Goal: Task Accomplishment & Management: Manage account settings

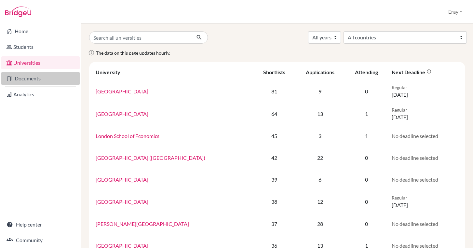
click at [42, 79] on link "Documents" at bounding box center [40, 78] width 78 height 13
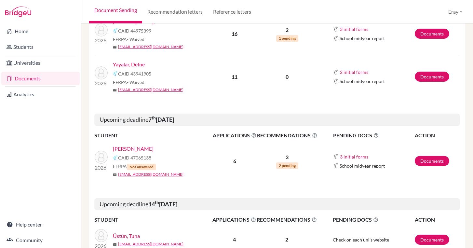
scroll to position [510, 0]
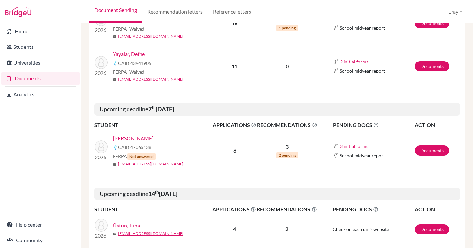
click at [132, 55] on link "Yayalar, Defne" at bounding box center [129, 54] width 32 height 8
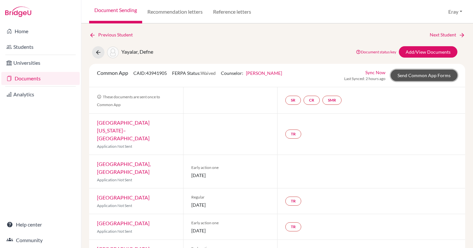
click at [416, 73] on link "Send Common App Forms" at bounding box center [423, 75] width 67 height 11
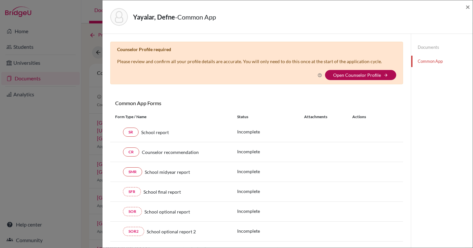
click at [345, 76] on link "Open Counselor Profile" at bounding box center [357, 75] width 48 height 6
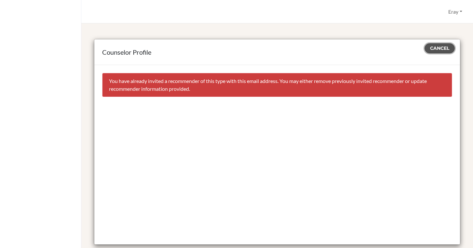
click at [433, 48] on span "Cancel" at bounding box center [439, 48] width 19 height 6
click at [442, 44] on button "Cancel" at bounding box center [439, 48] width 30 height 10
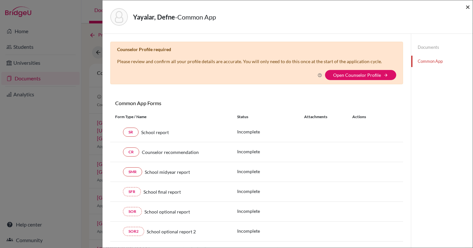
click at [467, 9] on span "×" at bounding box center [467, 6] width 5 height 9
click at [469, 8] on span "×" at bounding box center [467, 6] width 5 height 9
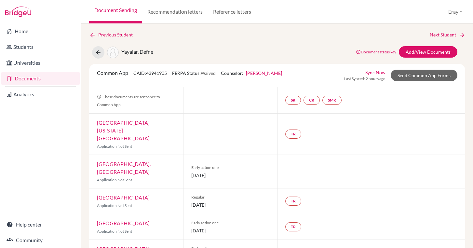
click at [27, 78] on link "Documents" at bounding box center [40, 78] width 78 height 13
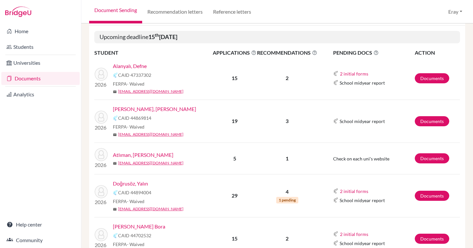
scroll to position [90, 0]
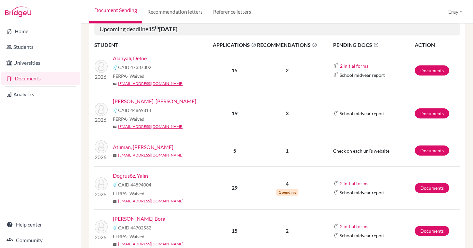
click at [128, 176] on link "Doğrusöz, Yalın" at bounding box center [130, 176] width 35 height 8
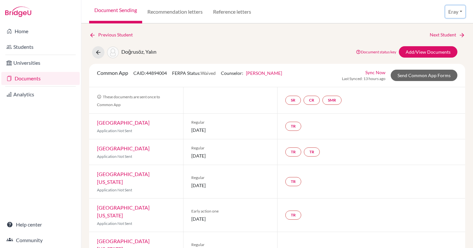
click at [456, 9] on button "Eray" at bounding box center [455, 12] width 20 height 12
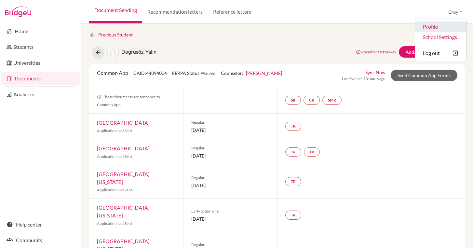
click at [434, 28] on link "Profile" at bounding box center [440, 26] width 51 height 10
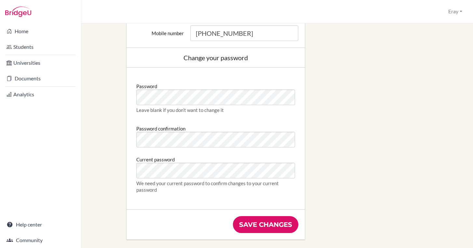
scroll to position [310, 0]
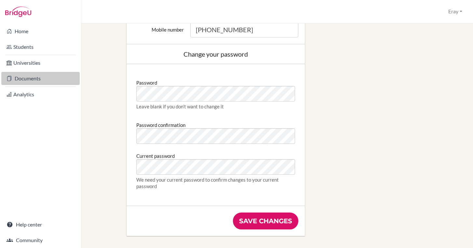
click at [48, 85] on link "Documents" at bounding box center [40, 78] width 78 height 13
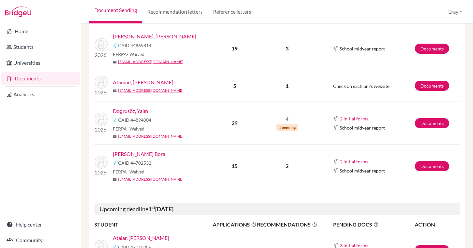
scroll to position [155, 0]
click at [422, 121] on link "Documents" at bounding box center [431, 123] width 34 height 10
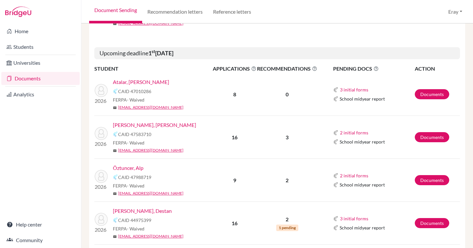
scroll to position [307, 0]
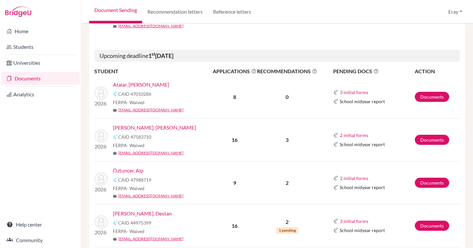
click at [137, 125] on link "Çeltikçioğlu, Ece Chloe" at bounding box center [154, 128] width 83 height 8
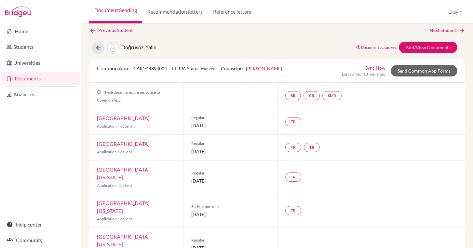
scroll to position [5, 0]
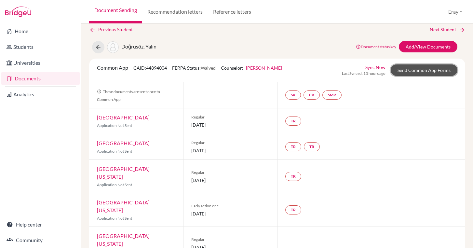
click at [423, 71] on link "Send Common App Forms" at bounding box center [423, 69] width 67 height 11
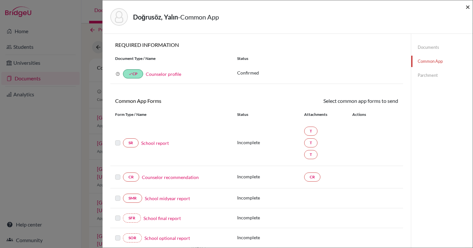
click at [469, 8] on span "×" at bounding box center [467, 6] width 5 height 9
click at [468, 7] on span "×" at bounding box center [467, 6] width 5 height 9
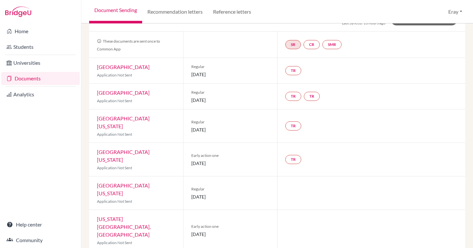
scroll to position [58, 0]
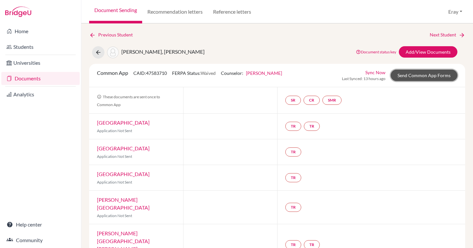
click at [416, 80] on link "Send Common App Forms" at bounding box center [423, 75] width 67 height 11
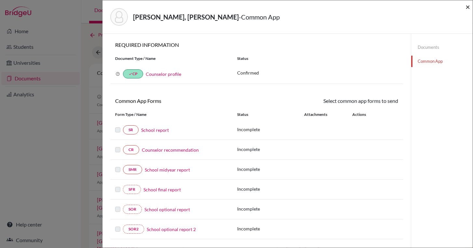
click at [467, 7] on span "×" at bounding box center [467, 6] width 5 height 9
click at [468, 5] on span "×" at bounding box center [467, 6] width 5 height 9
click at [466, 11] on div "×" at bounding box center [467, 17] width 5 height 28
click at [468, 8] on span "×" at bounding box center [467, 6] width 5 height 9
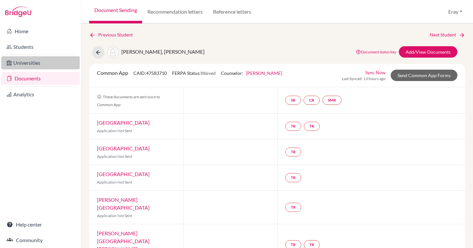
click at [43, 57] on link "Universities" at bounding box center [40, 62] width 78 height 13
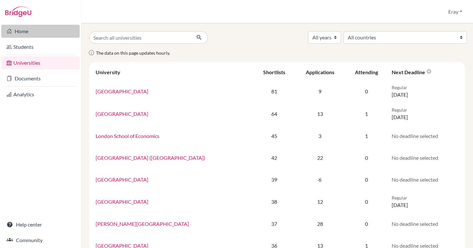
click at [46, 31] on link "Home" at bounding box center [40, 31] width 78 height 13
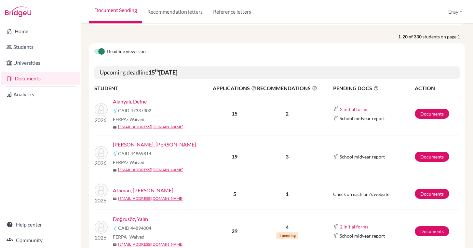
scroll to position [46, 0]
